Goal: Find specific page/section

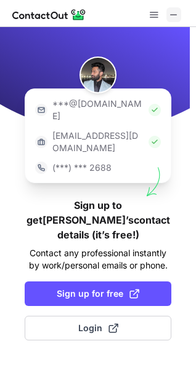
click at [173, 12] on span at bounding box center [174, 15] width 10 height 10
